Goal: Obtain resource: Obtain resource

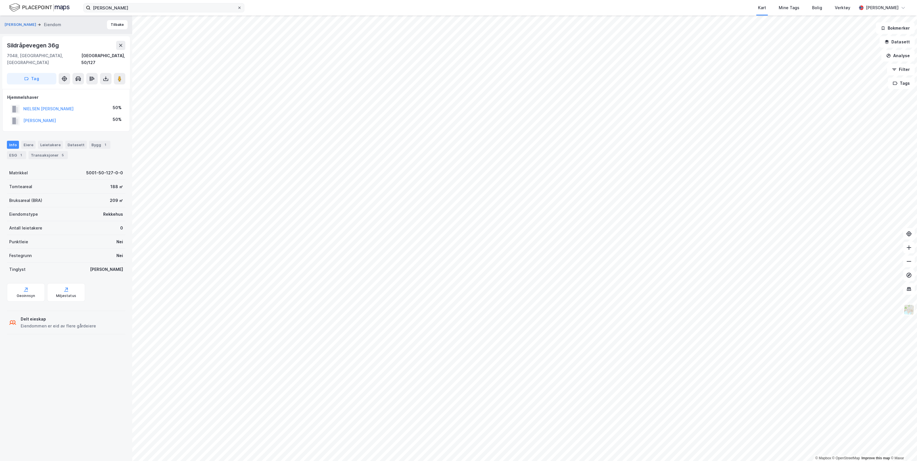
click at [239, 8] on icon at bounding box center [239, 8] width 2 height 2
click at [237, 8] on input "[PERSON_NAME]" at bounding box center [164, 7] width 147 height 9
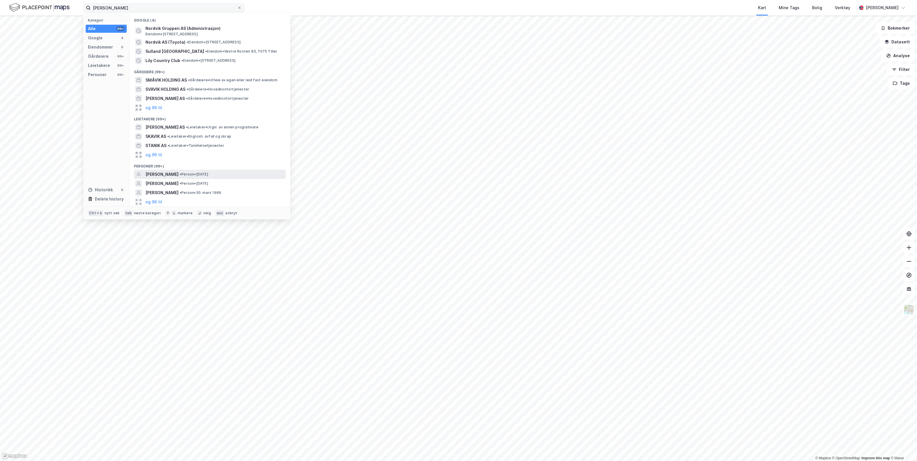
click at [172, 173] on span "[PERSON_NAME]" at bounding box center [161, 174] width 33 height 7
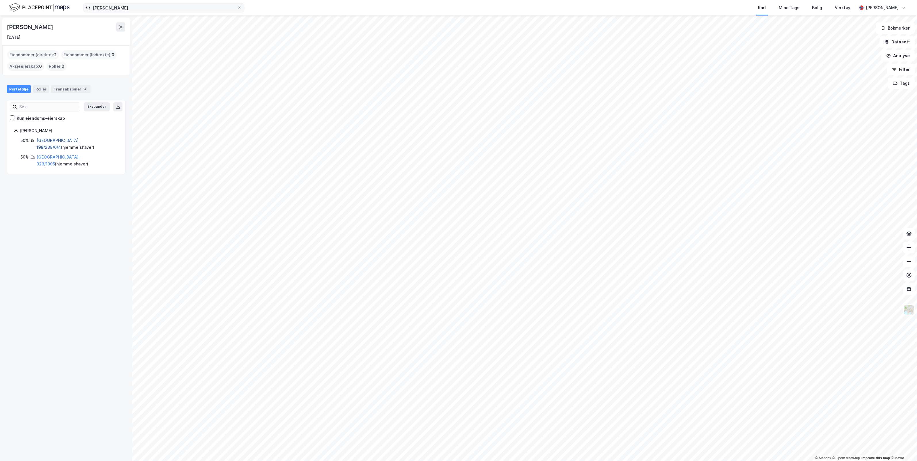
click at [55, 140] on link "[GEOGRAPHIC_DATA], 198/238/0/4" at bounding box center [58, 144] width 43 height 12
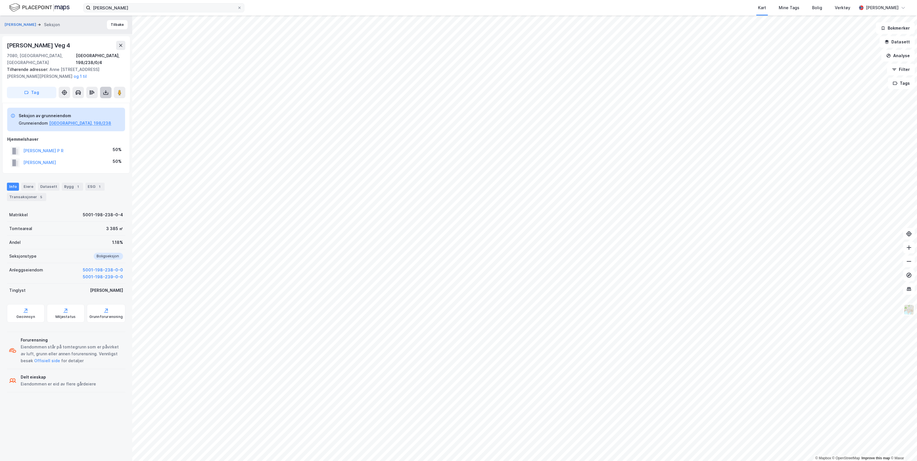
click at [104, 92] on icon at bounding box center [105, 93] width 5 height 2
click at [85, 102] on div "Last ned grunnbok" at bounding box center [77, 104] width 33 height 5
click at [24, 193] on div "Transaksjoner 5" at bounding box center [26, 197] width 39 height 8
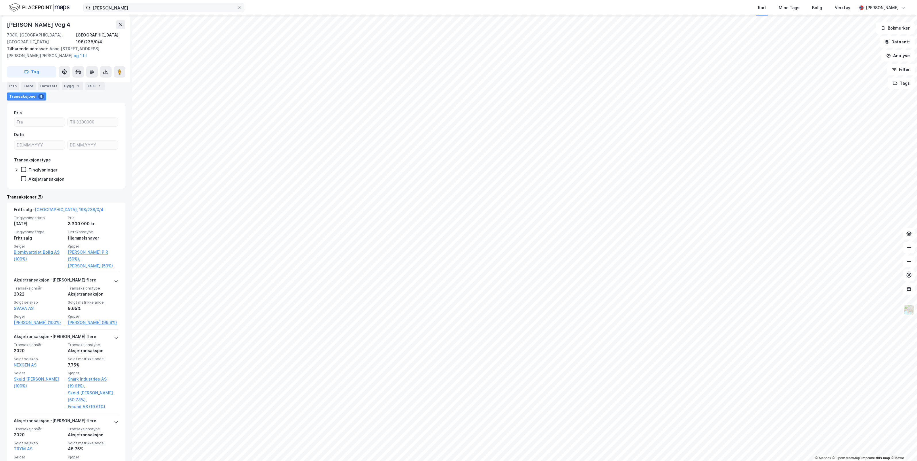
scroll to position [36, 0]
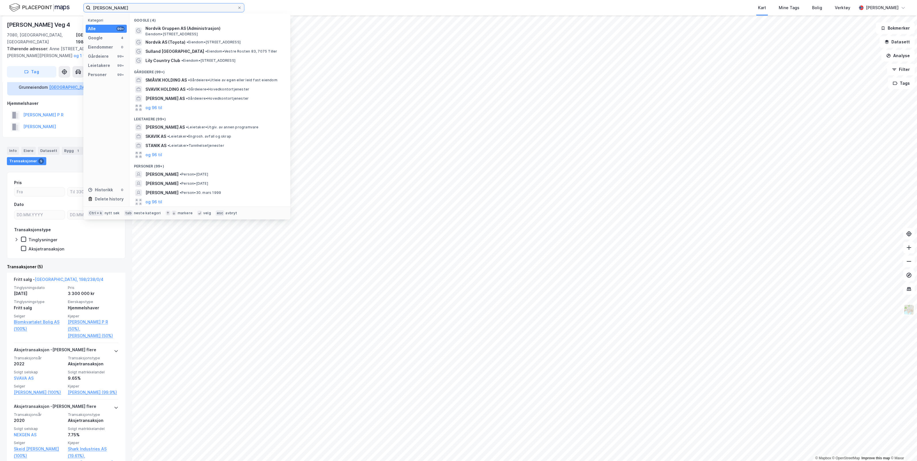
drag, startPoint x: 120, startPoint y: 7, endPoint x: 47, endPoint y: 13, distance: 72.4
click at [47, 13] on div "[PERSON_NAME] Kategori Alle 99+ Google 4 Eiendommer 0 Gårdeiere 99+ Leietakere …" at bounding box center [458, 8] width 917 height 16
type input "bk parkering AS"
click at [166, 79] on span "BK PARKERING AS" at bounding box center [162, 80] width 35 height 7
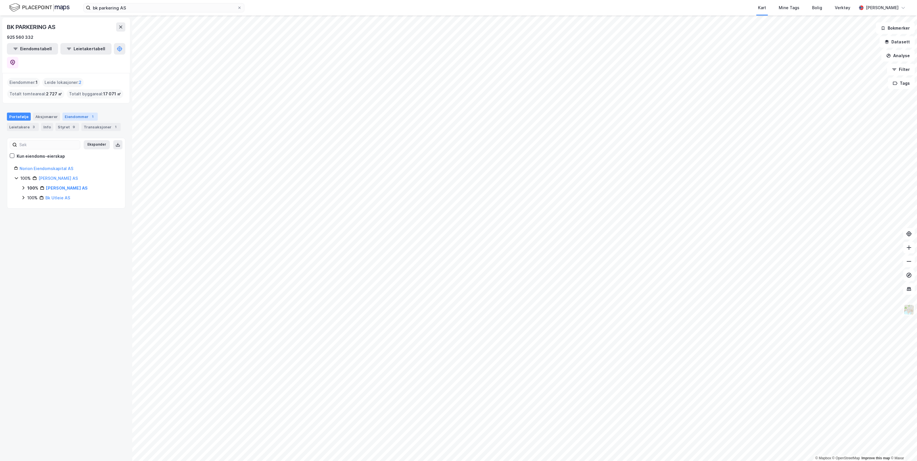
click at [76, 113] on div "Eiendommer 1" at bounding box center [79, 117] width 35 height 8
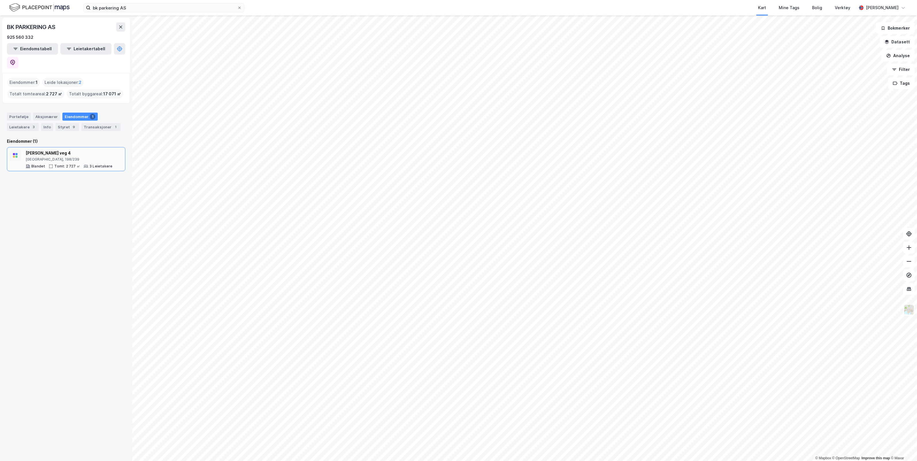
click at [51, 157] on div "[GEOGRAPHIC_DATA], 198/239" at bounding box center [69, 159] width 87 height 5
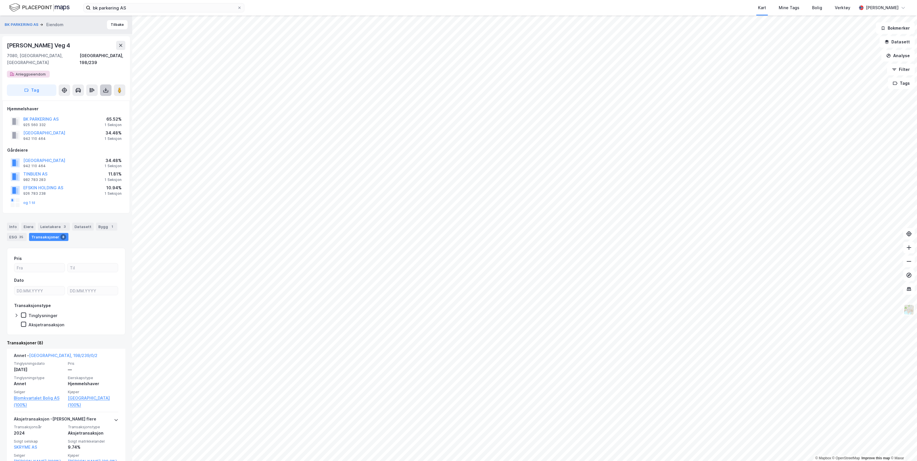
click at [105, 88] on icon at bounding box center [105, 89] width 1 height 3
click at [89, 99] on div "Last ned grunnbok" at bounding box center [77, 101] width 33 height 5
click at [113, 56] on div "[GEOGRAPHIC_DATA], 198/239" at bounding box center [103, 59] width 46 height 14
click at [99, 55] on div "[GEOGRAPHIC_DATA], 198/239" at bounding box center [103, 59] width 46 height 14
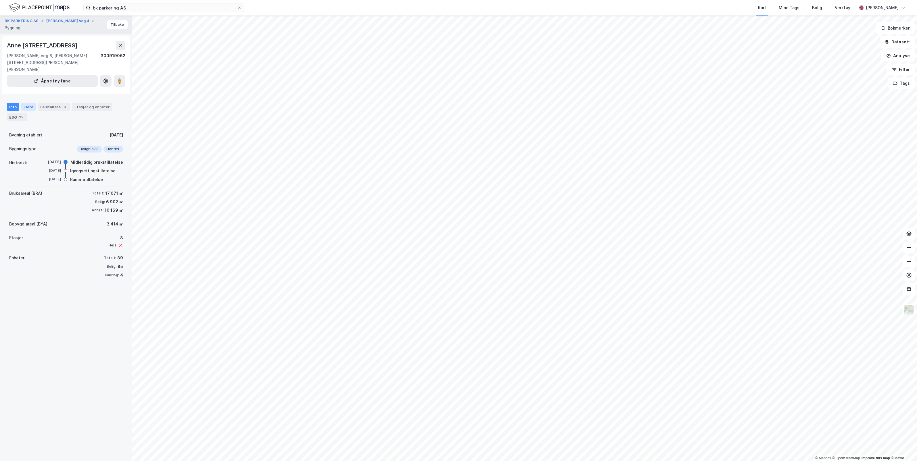
click at [26, 108] on div "Eiere" at bounding box center [28, 107] width 14 height 8
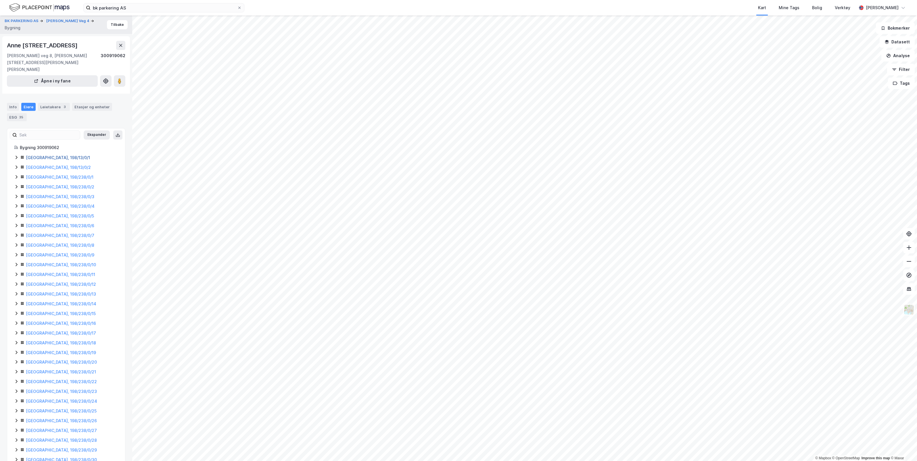
click at [49, 160] on link "[GEOGRAPHIC_DATA], 198/13/0/1" at bounding box center [58, 157] width 64 height 5
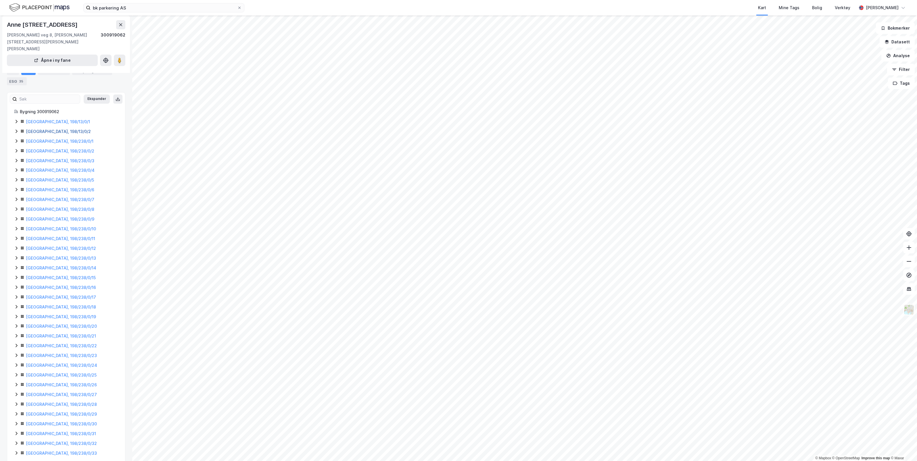
click at [47, 133] on link "[GEOGRAPHIC_DATA], 198/13/0/2" at bounding box center [58, 131] width 65 height 5
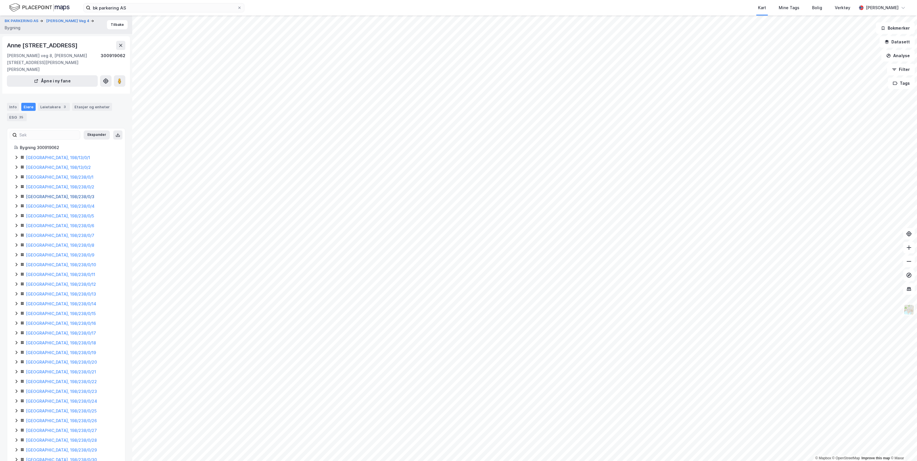
scroll to position [36, 0]
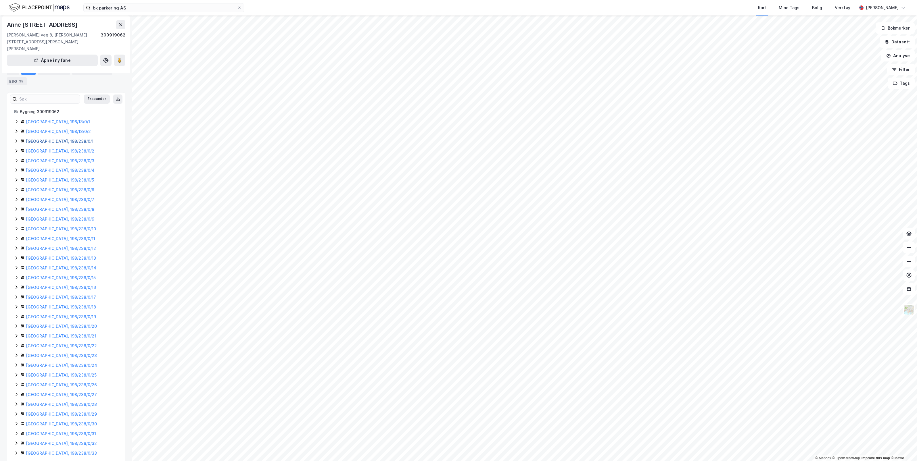
click at [45, 144] on link "[GEOGRAPHIC_DATA], 198/238/0/1" at bounding box center [60, 141] width 68 height 5
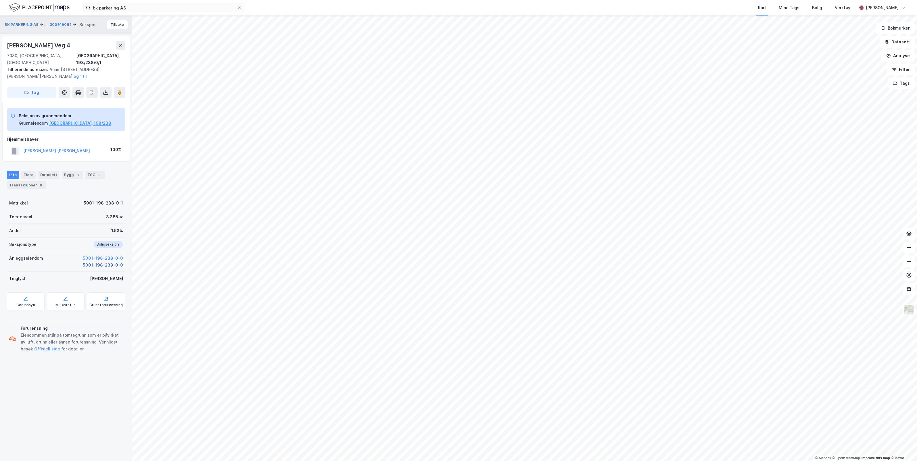
click at [100, 262] on button "5001-198-239-0-0" at bounding box center [103, 265] width 40 height 7
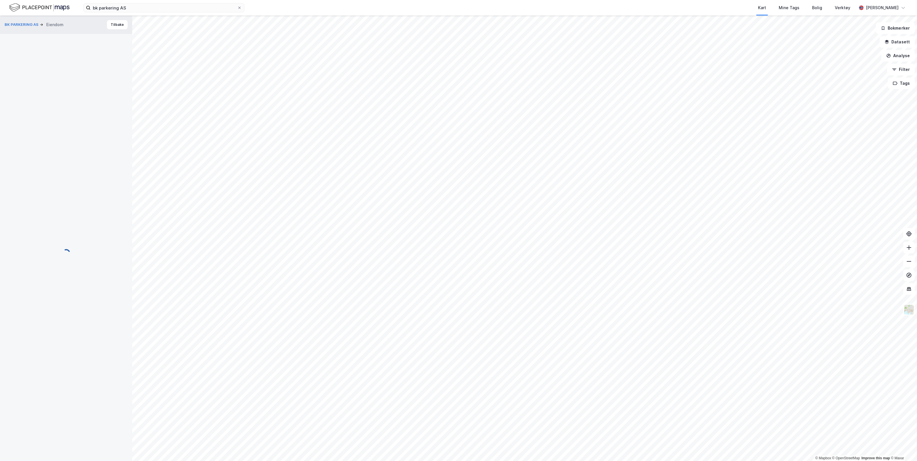
scroll to position [32, 0]
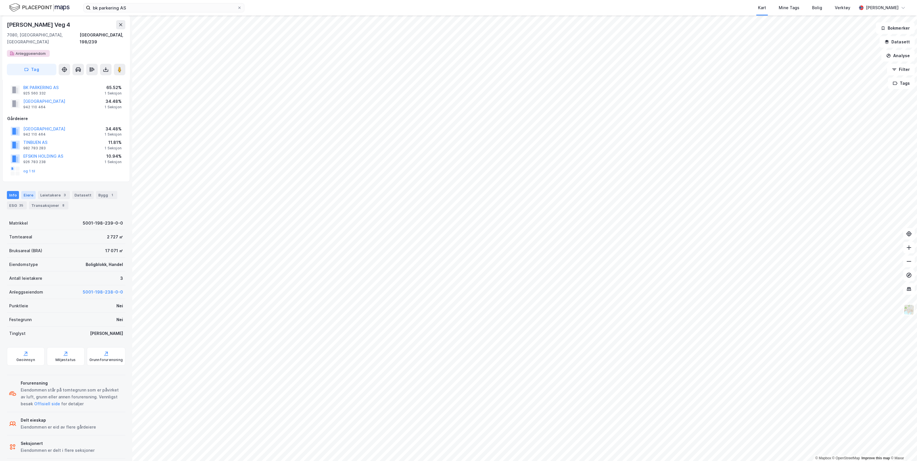
click at [27, 191] on div "Eiere" at bounding box center [28, 195] width 14 height 8
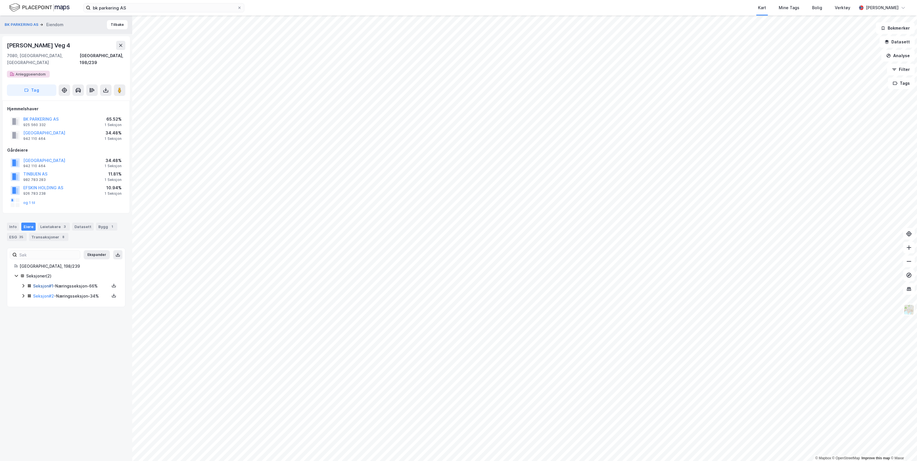
click at [40, 284] on link "Seksjon # 1" at bounding box center [43, 286] width 20 height 5
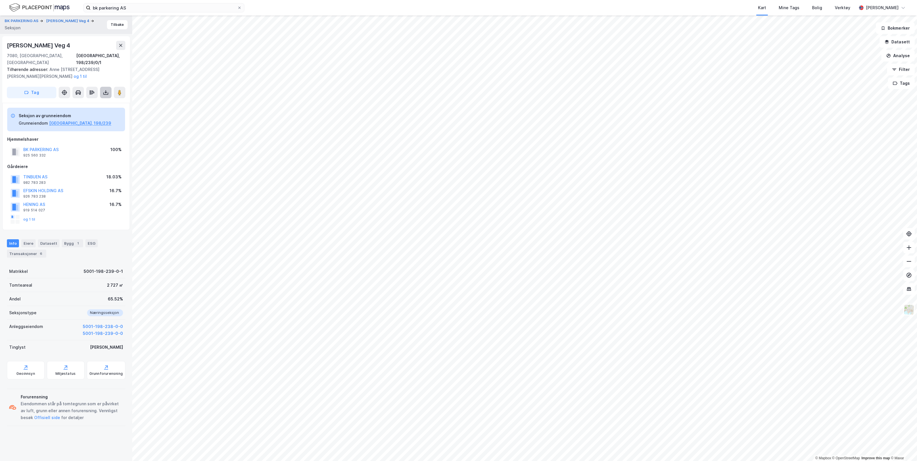
click at [104, 90] on icon at bounding box center [106, 93] width 6 height 6
click at [86, 102] on div "Last ned grunnbok" at bounding box center [77, 104] width 33 height 5
